Goal: Find contact information: Find contact information

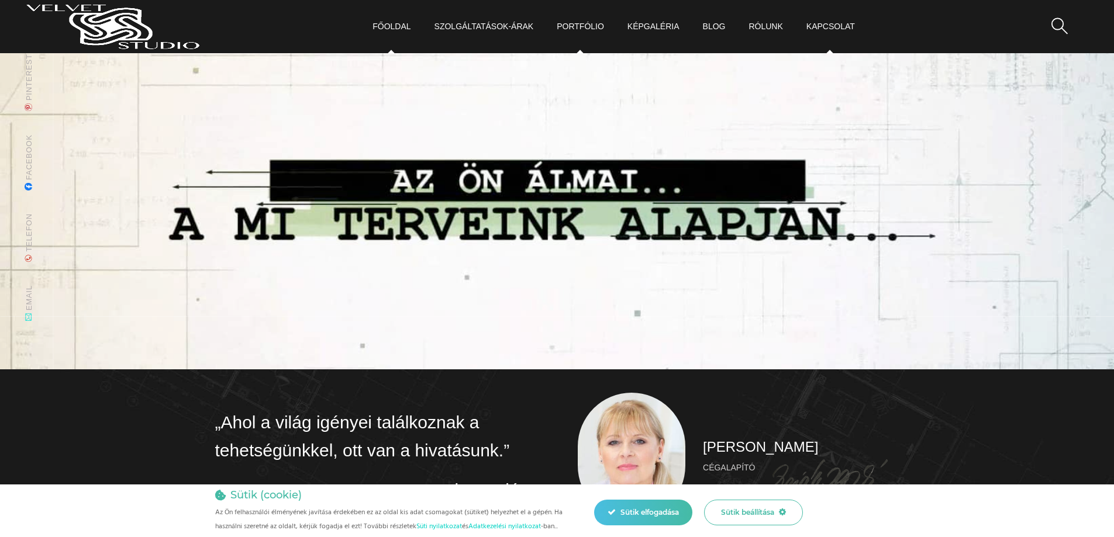
click at [830, 26] on link "Kapcsolat" at bounding box center [830, 26] width 49 height 53
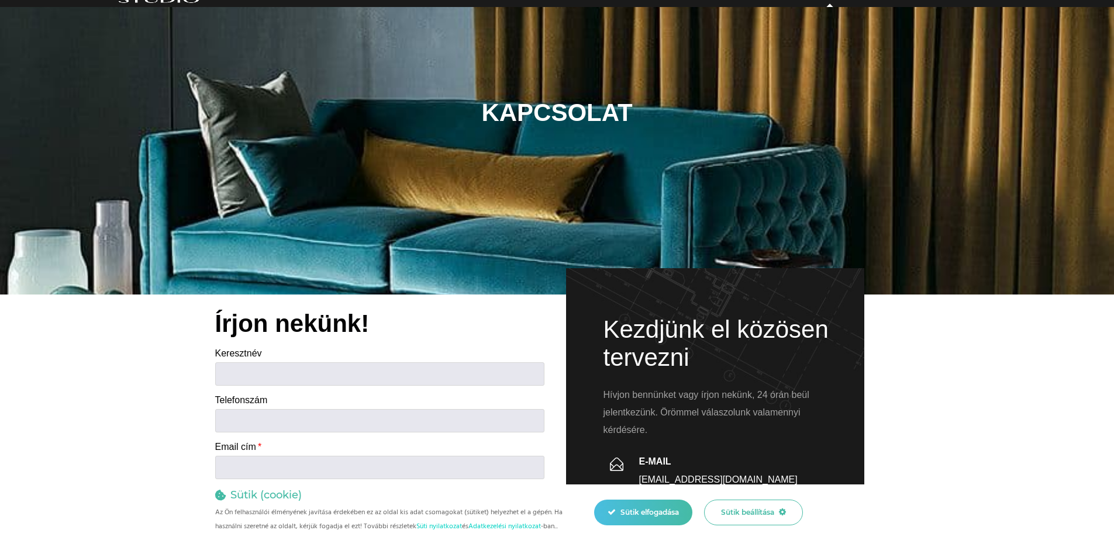
scroll to position [117, 0]
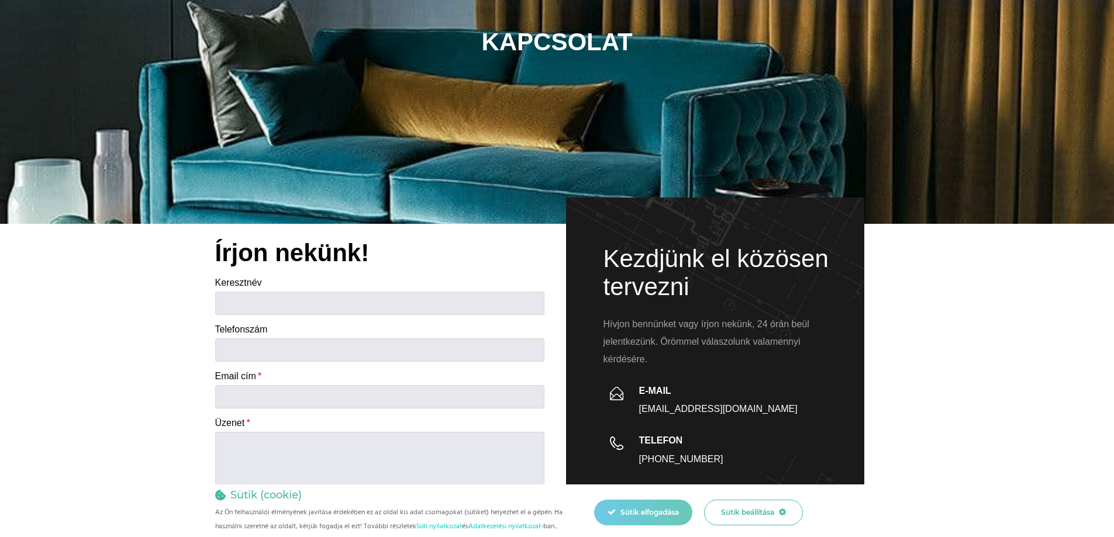
click at [647, 511] on div "Sütik elfogadása" at bounding box center [643, 513] width 98 height 26
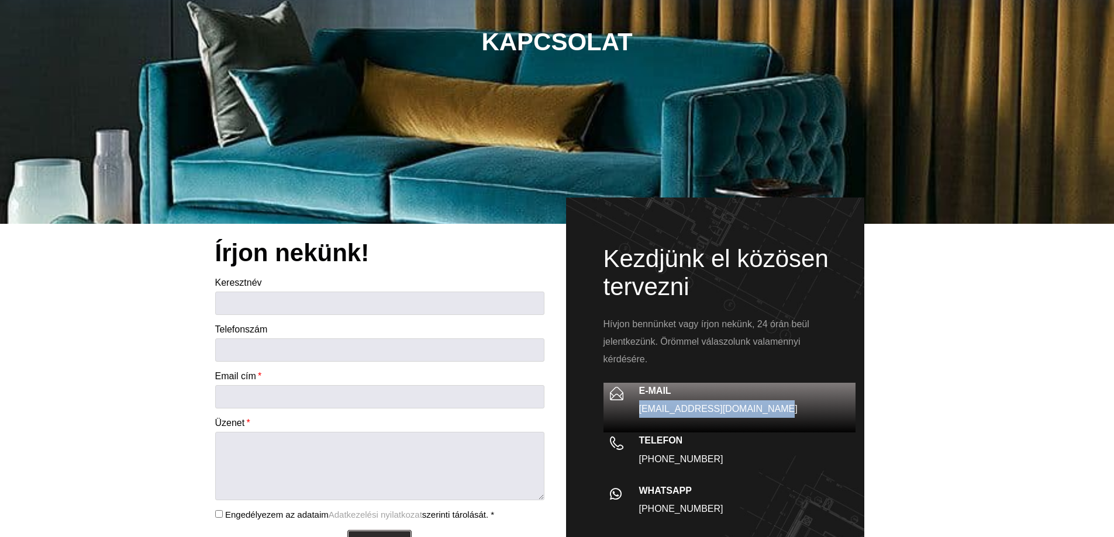
drag, startPoint x: 769, startPoint y: 410, endPoint x: 639, endPoint y: 410, distance: 130.4
click at [639, 410] on p "[EMAIL_ADDRESS][DOMAIN_NAME]" at bounding box center [744, 410] width 210 height 18
copy link "[EMAIL_ADDRESS][DOMAIN_NAME]"
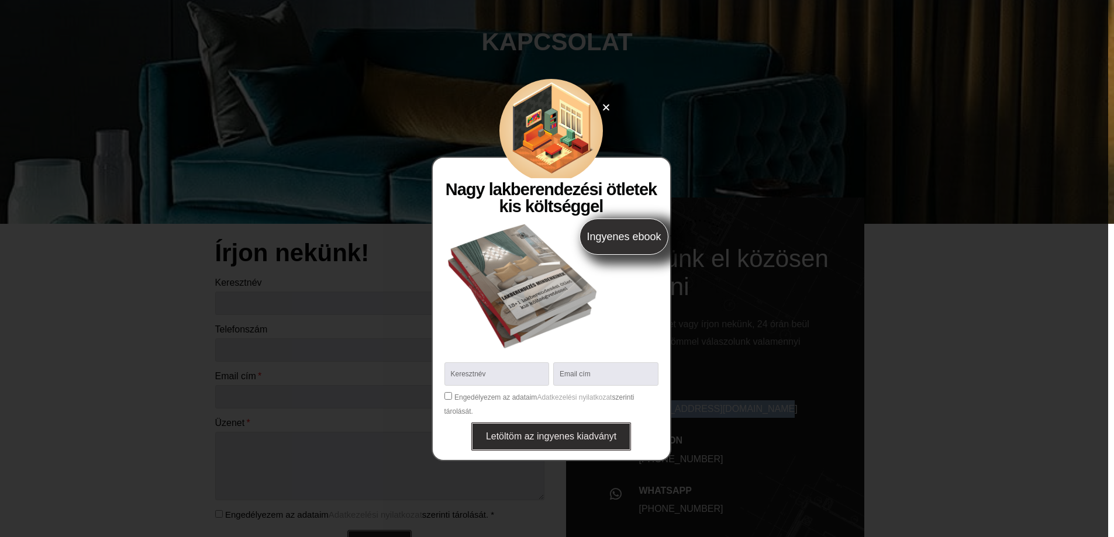
click at [602, 103] on icon "Close" at bounding box center [606, 107] width 9 height 9
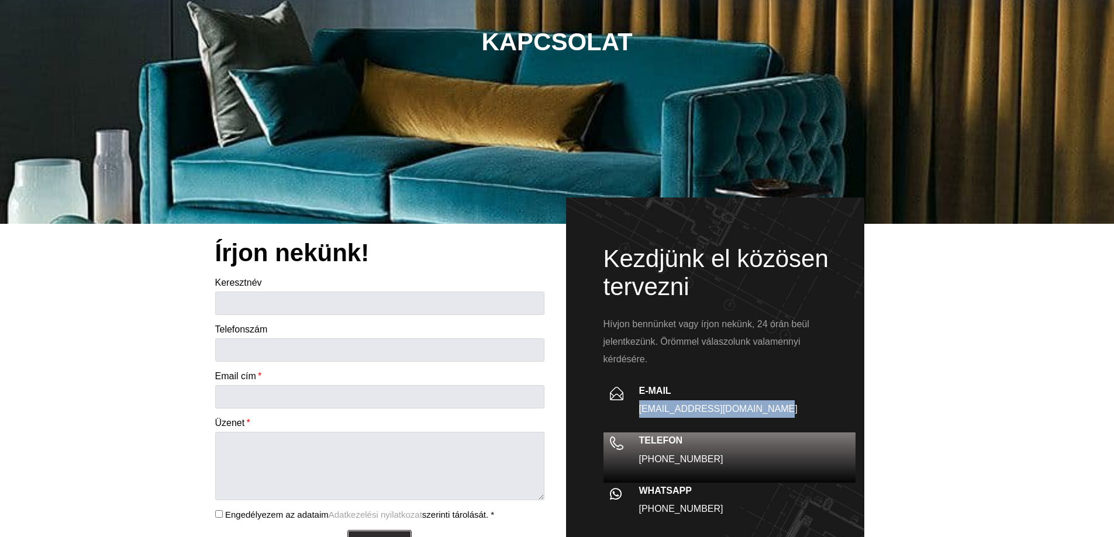
drag, startPoint x: 719, startPoint y: 458, endPoint x: 640, endPoint y: 457, distance: 78.4
click at [640, 457] on p "[PHONE_NUMBER]" at bounding box center [744, 460] width 210 height 18
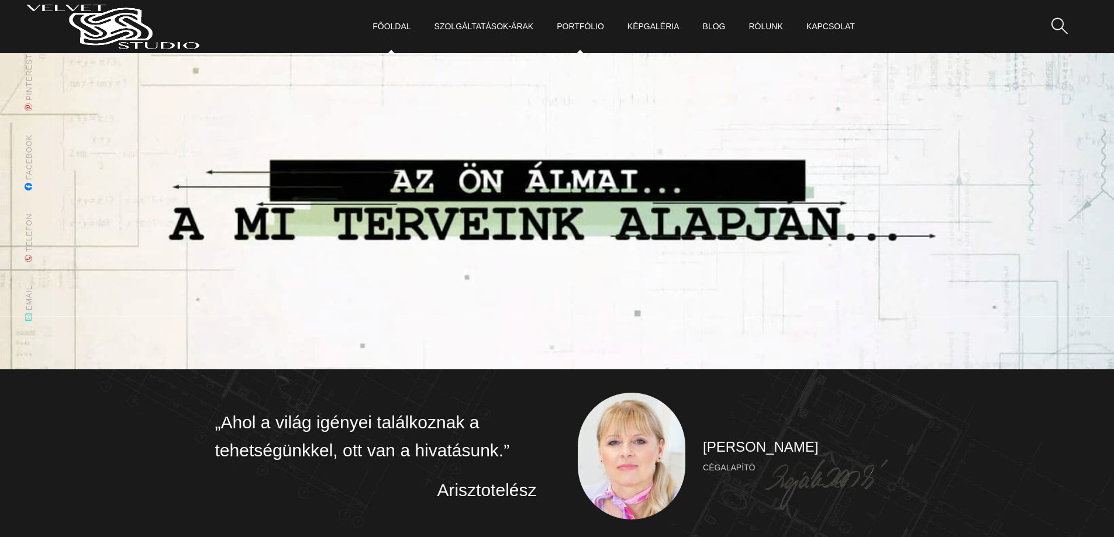
click at [395, 20] on link "Főoldal" at bounding box center [391, 26] width 38 height 53
